Goal: Task Accomplishment & Management: Manage account settings

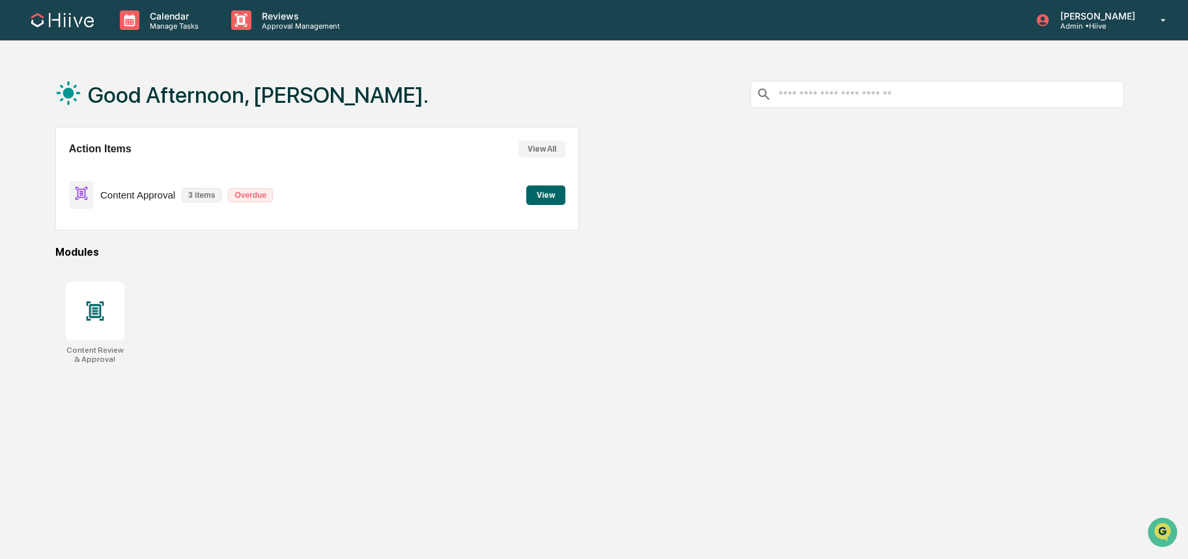
click at [559, 189] on button "View" at bounding box center [545, 196] width 39 height 20
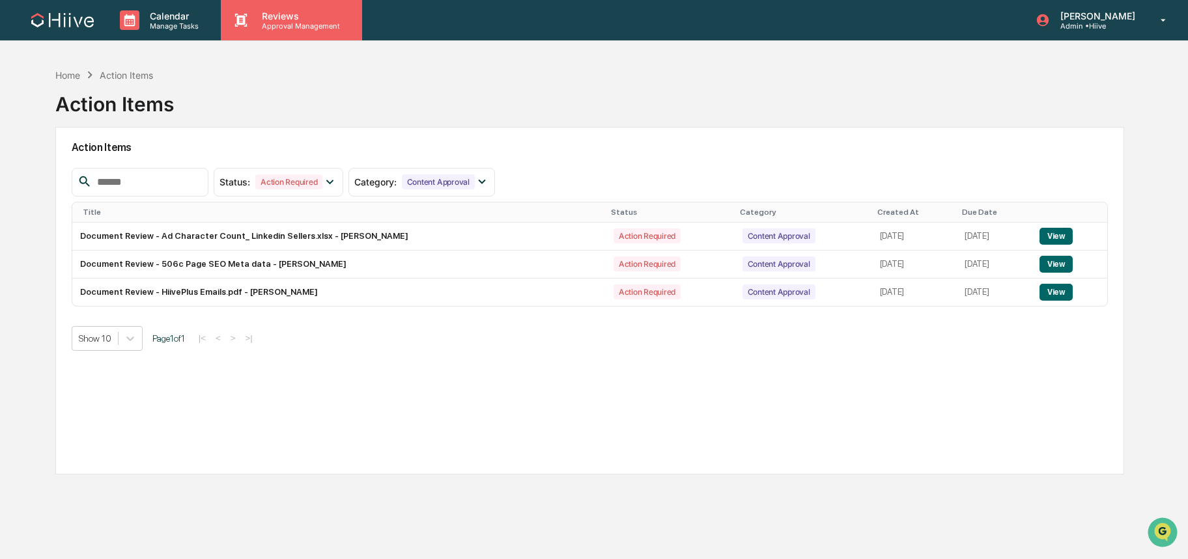
click at [274, 24] on p "Approval Management" at bounding box center [298, 25] width 95 height 9
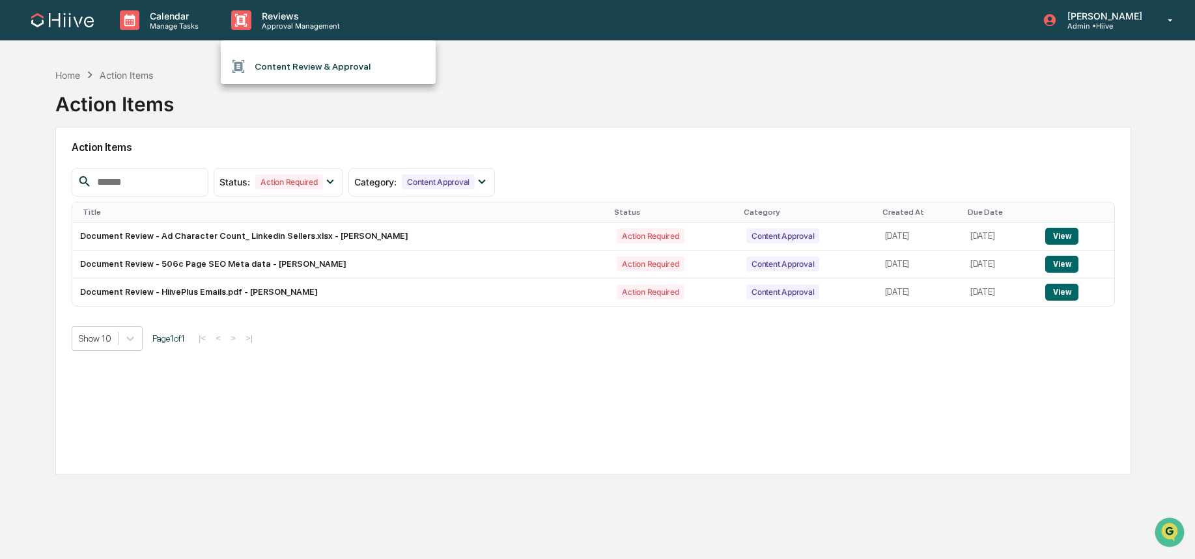
click at [66, 25] on div at bounding box center [597, 279] width 1195 height 559
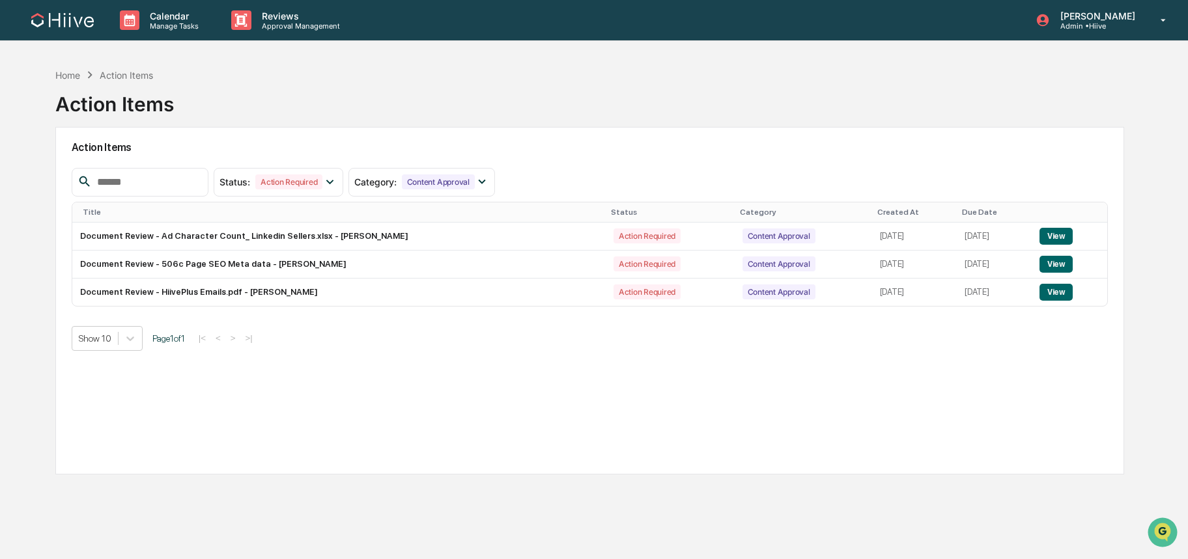
click at [54, 24] on img at bounding box center [62, 20] width 63 height 14
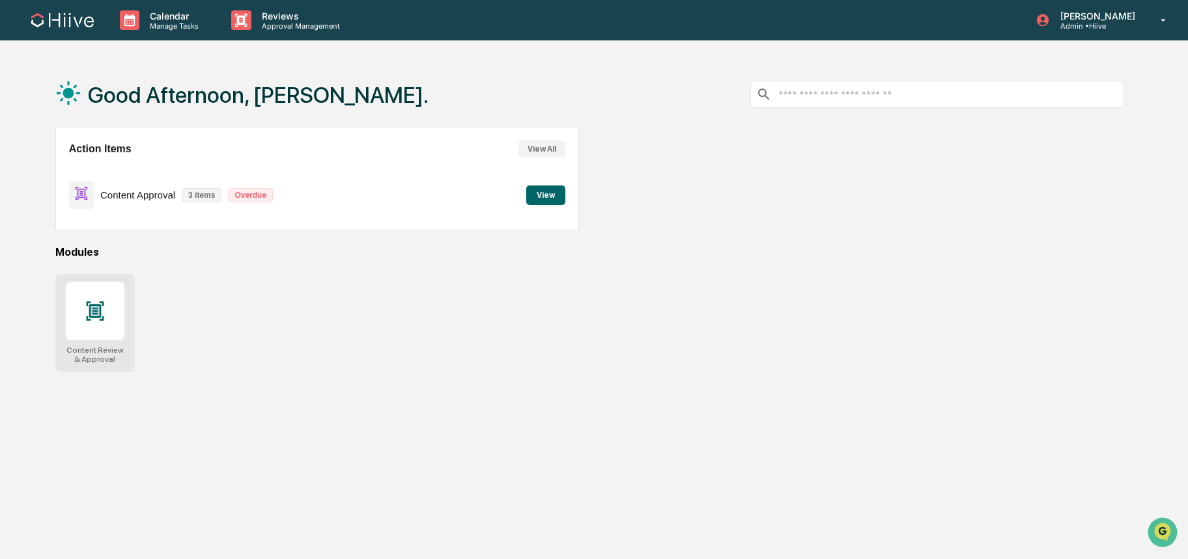
click at [94, 298] on div at bounding box center [95, 311] width 59 height 59
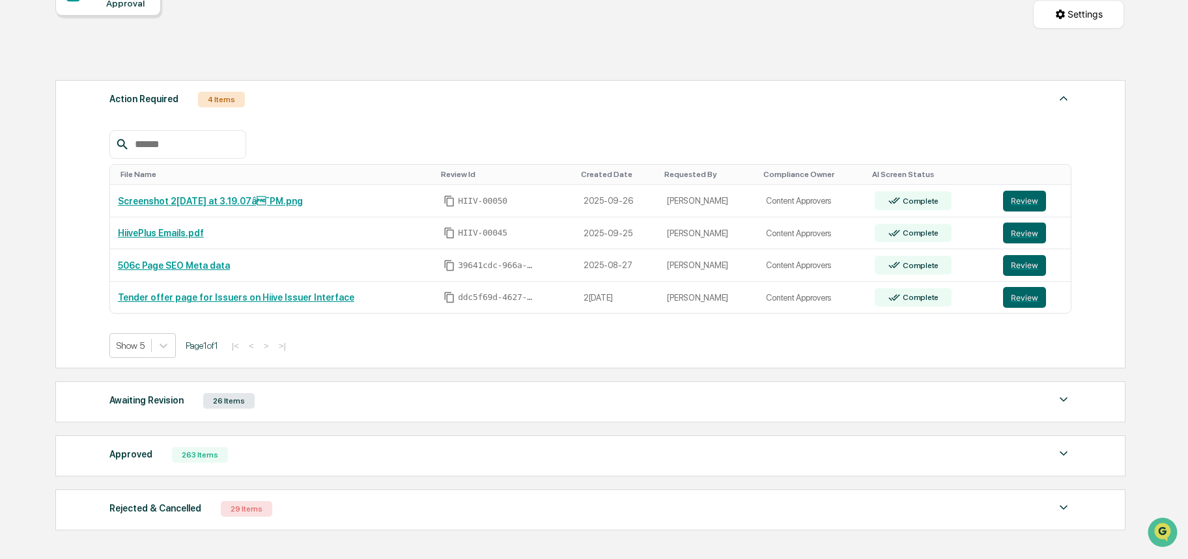
scroll to position [156, 0]
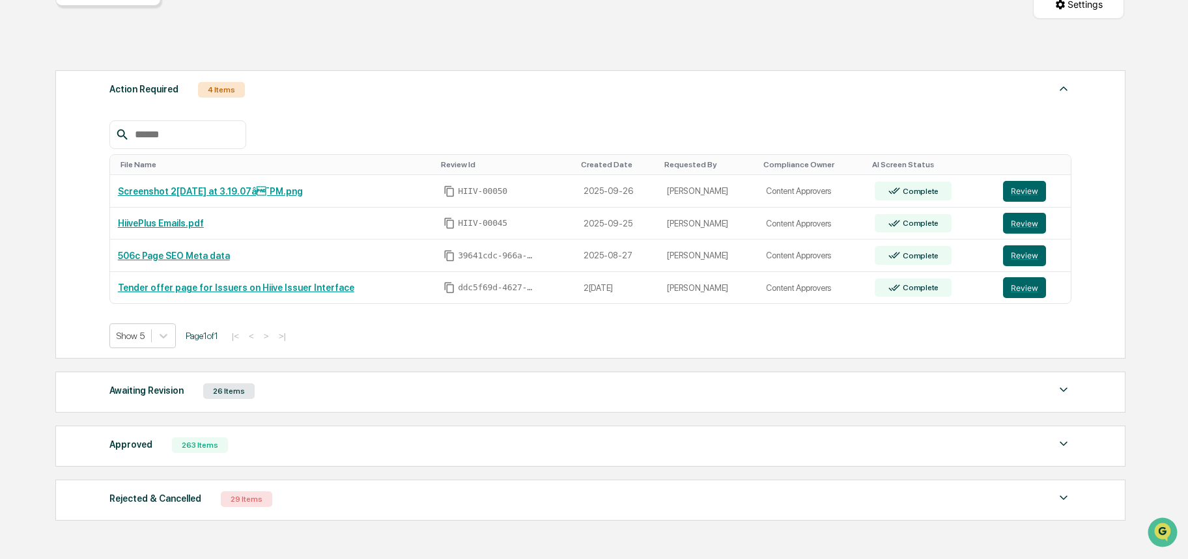
click at [467, 427] on div "Approved 263 Items File Name Review Id Created Date Requested By Compliance Own…" at bounding box center [590, 446] width 1070 height 41
click at [477, 443] on div "Approved 263 Items" at bounding box center [590, 445] width 962 height 18
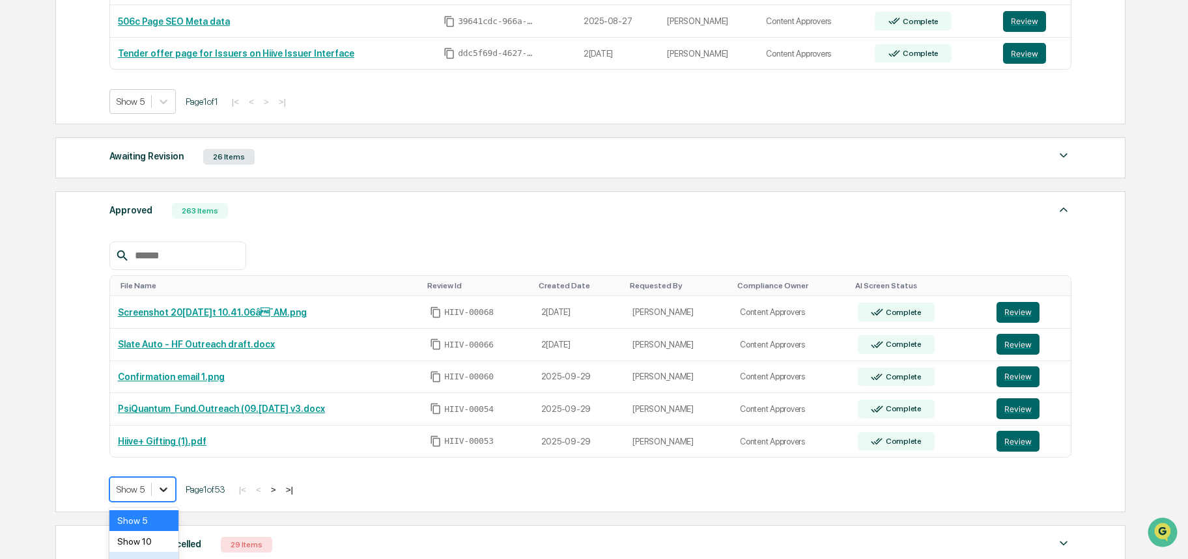
scroll to position [456, 0]
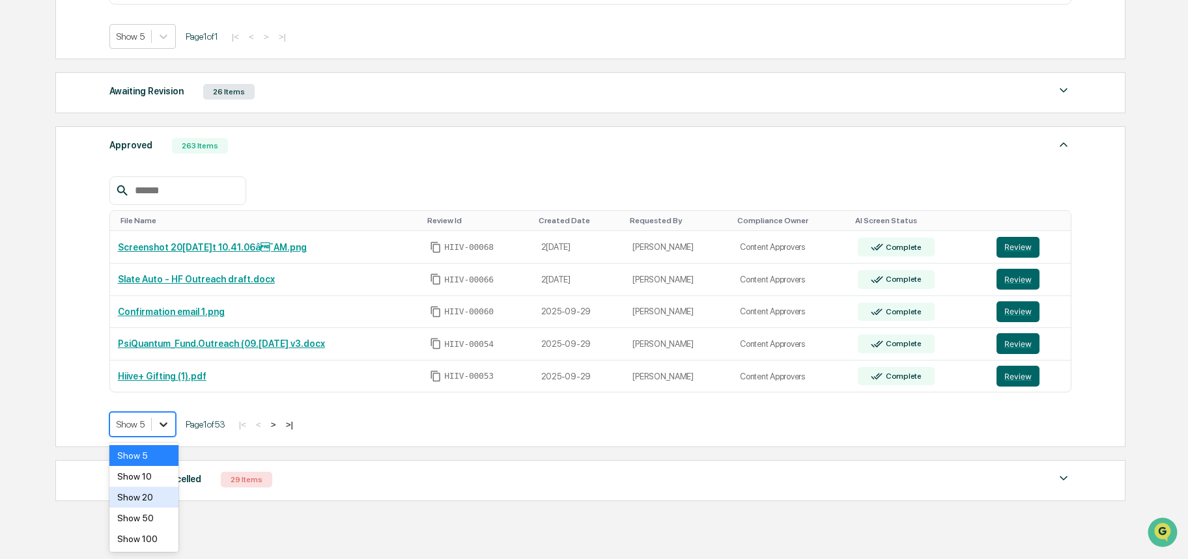
click at [170, 488] on body "Calendar Manage Tasks Reviews Approval Management Amjad Patel Admin • Hiive Hom…" at bounding box center [594, 79] width 1188 height 1070
click at [155, 535] on div "Show 100" at bounding box center [143, 539] width 69 height 21
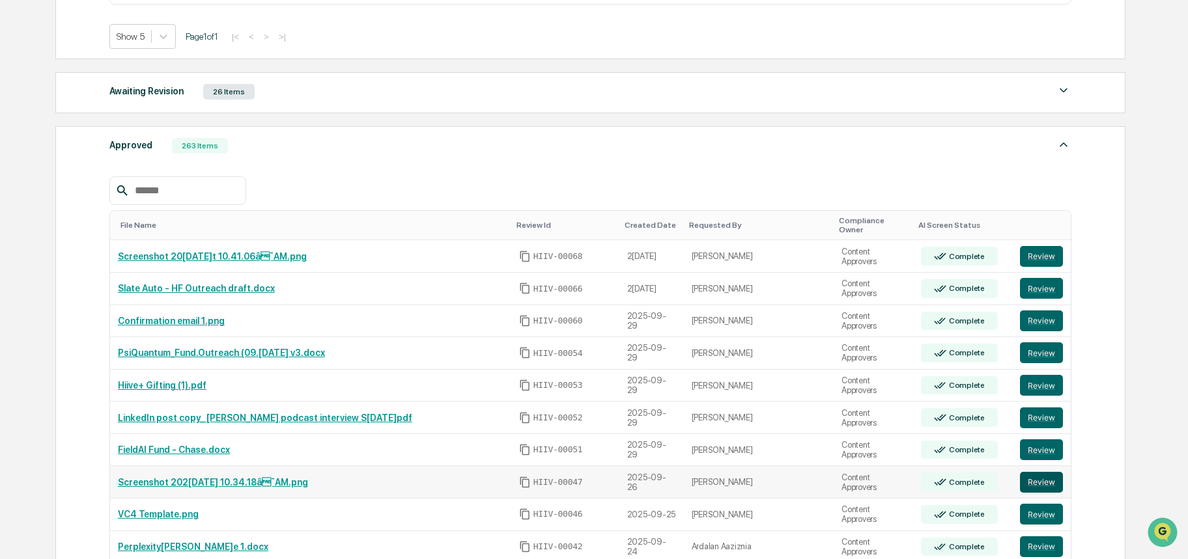
click at [1040, 474] on button "Review" at bounding box center [1041, 482] width 43 height 21
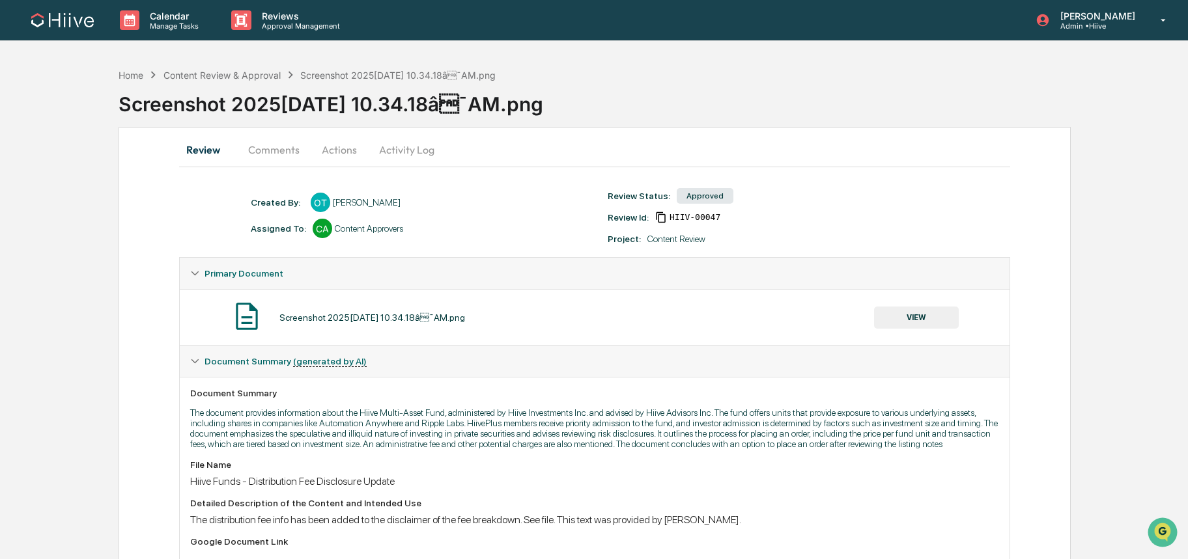
click at [262, 152] on button "Comments" at bounding box center [274, 149] width 72 height 31
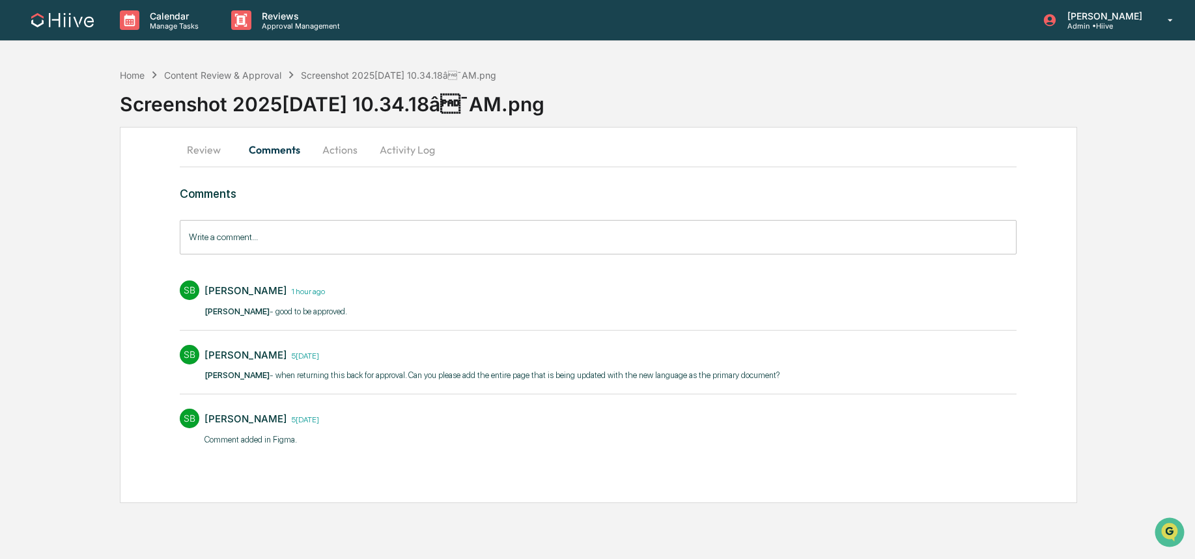
click at [312, 153] on button "Actions" at bounding box center [340, 149] width 59 height 31
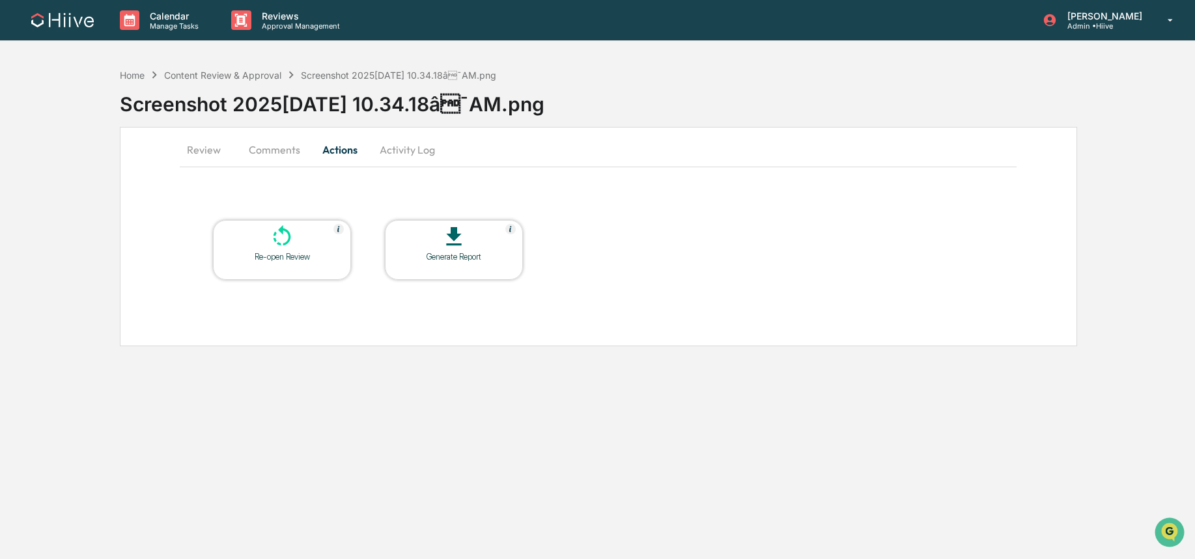
click at [404, 153] on button "Activity Log" at bounding box center [407, 149] width 76 height 31
